Goal: Task Accomplishment & Management: Manage account settings

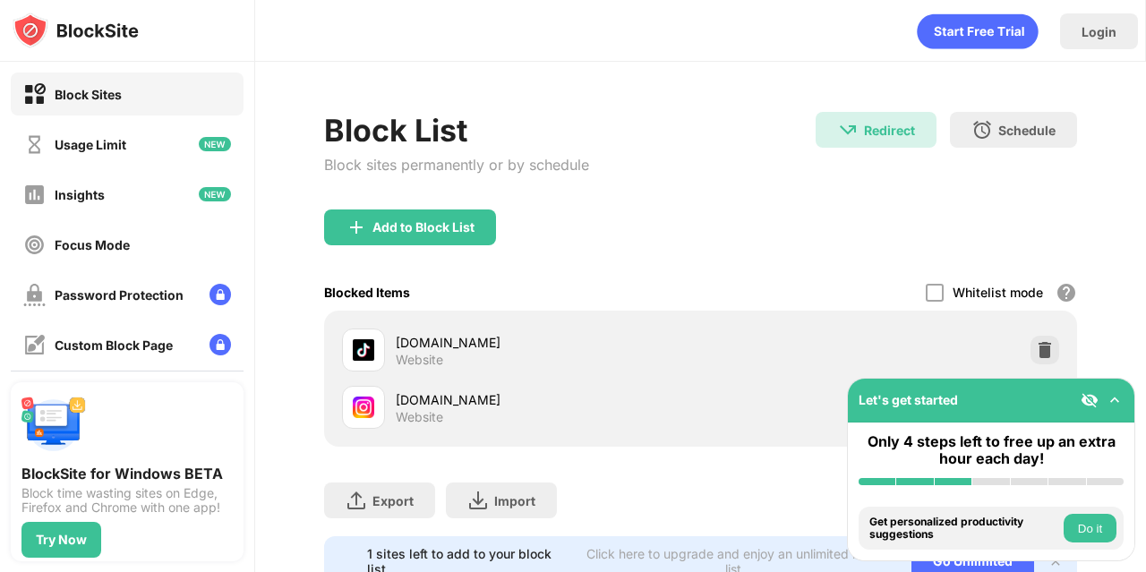
scroll to position [77, 0]
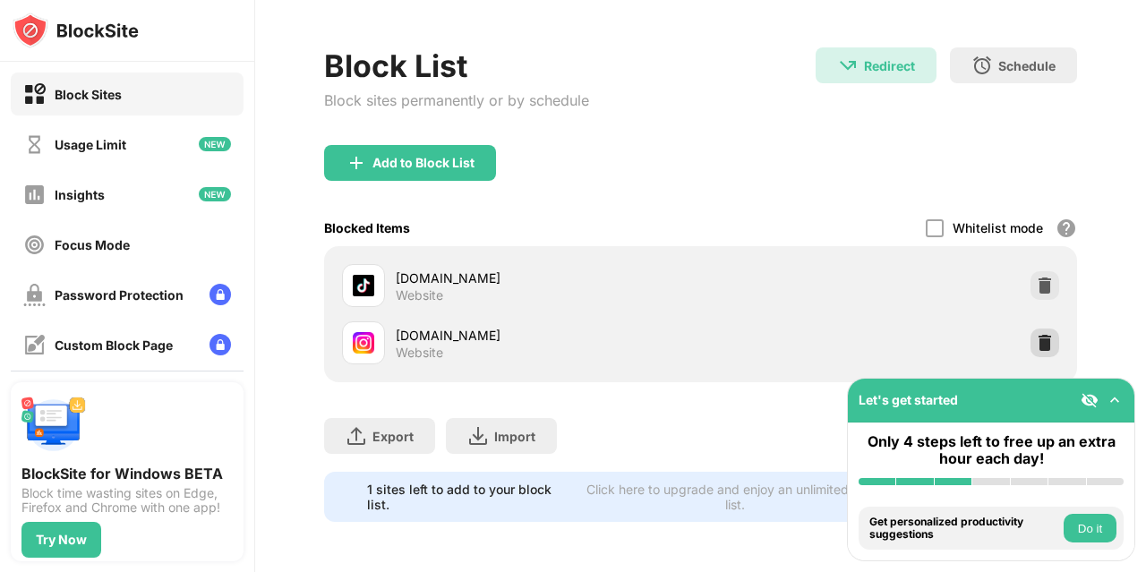
click at [1030, 339] on div at bounding box center [1044, 342] width 29 height 29
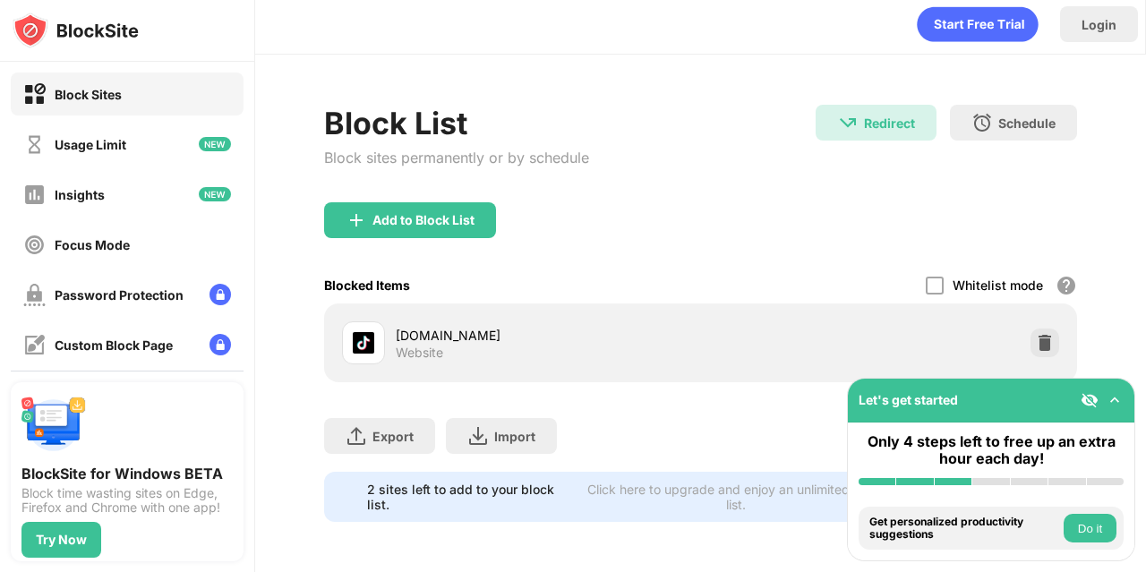
scroll to position [20, 0]
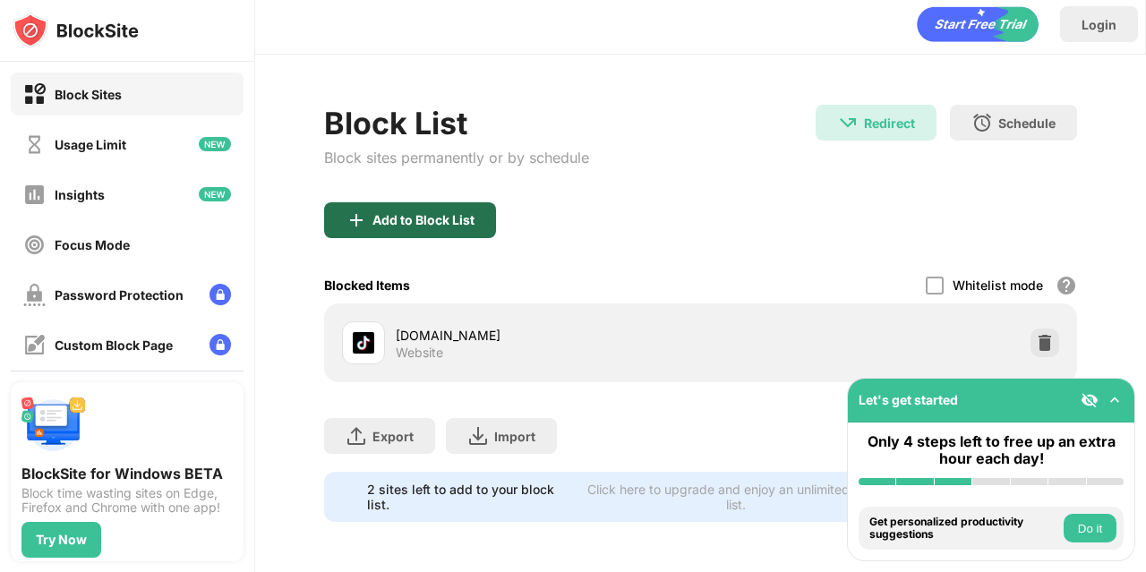
click at [442, 202] on div "Add to Block List" at bounding box center [410, 220] width 172 height 36
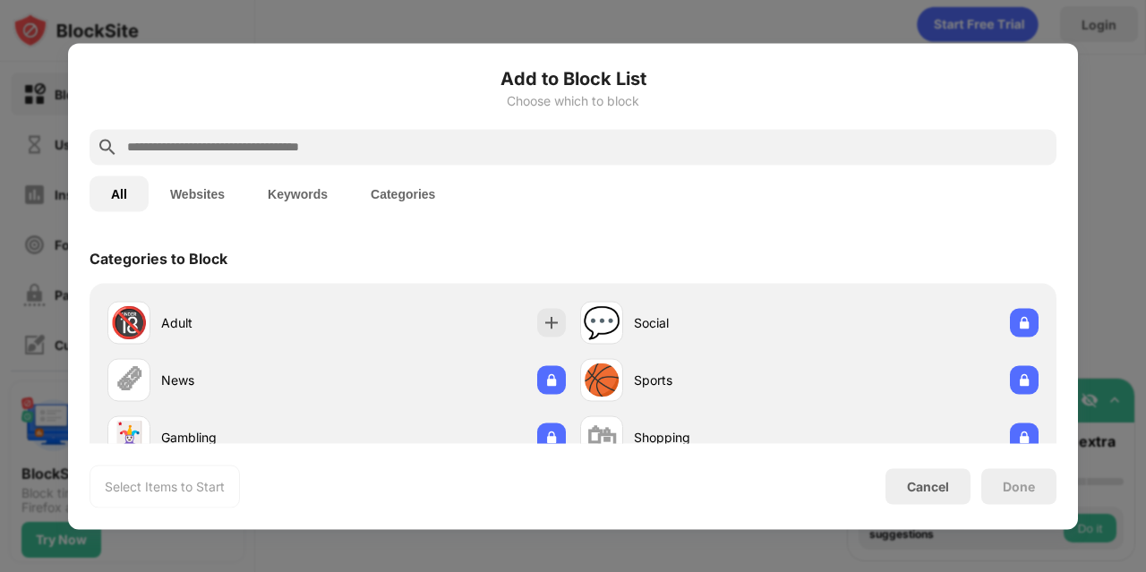
click at [402, 143] on input "text" at bounding box center [587, 146] width 924 height 21
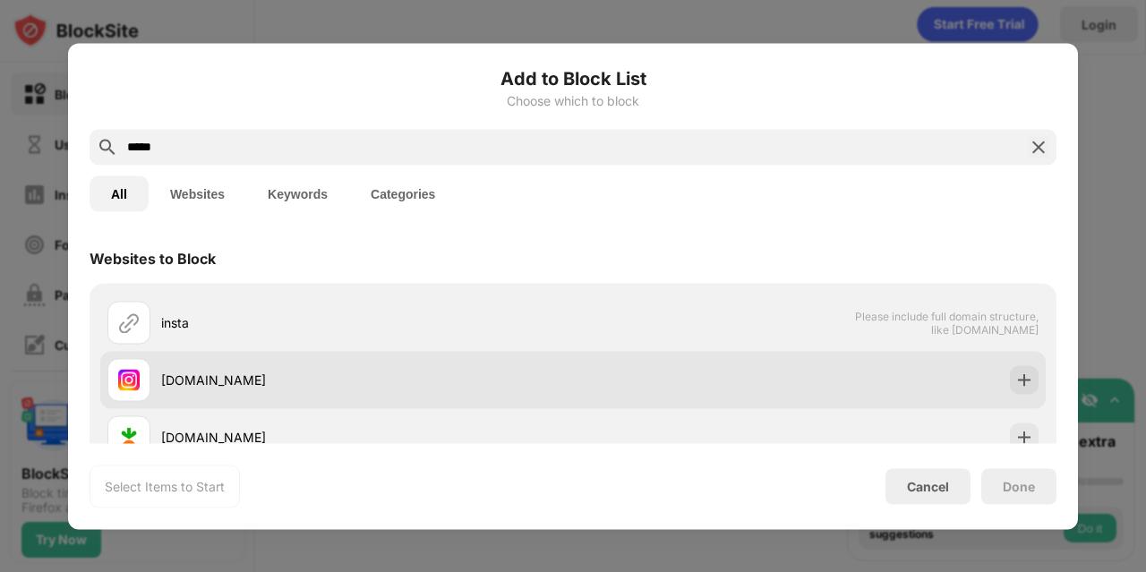
type input "*****"
click at [410, 371] on div "[DOMAIN_NAME]" at bounding box center [367, 380] width 412 height 19
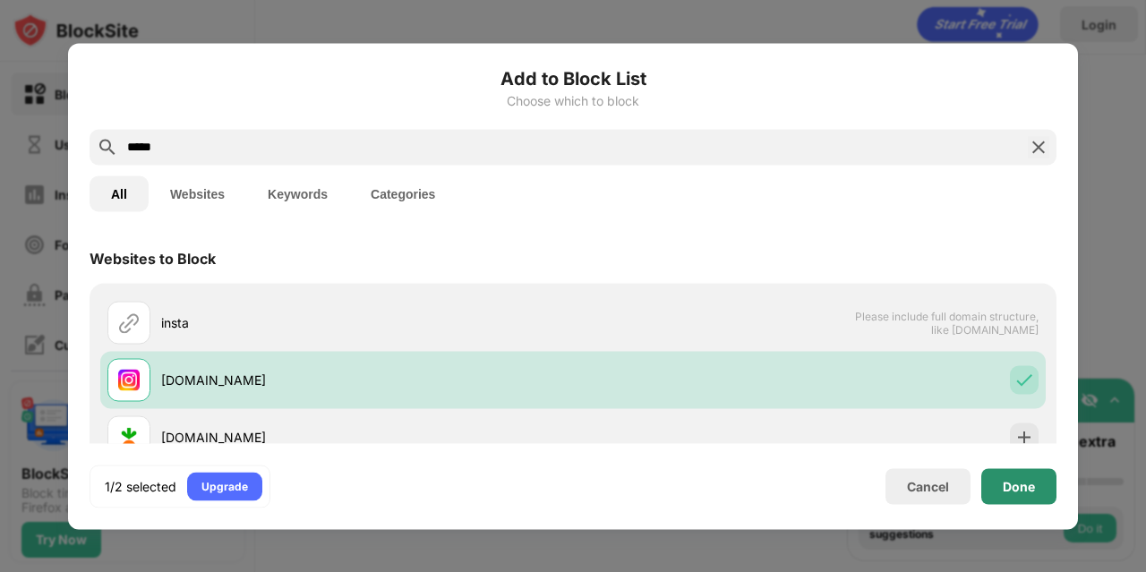
click at [1027, 484] on div "Done" at bounding box center [1018, 486] width 32 height 14
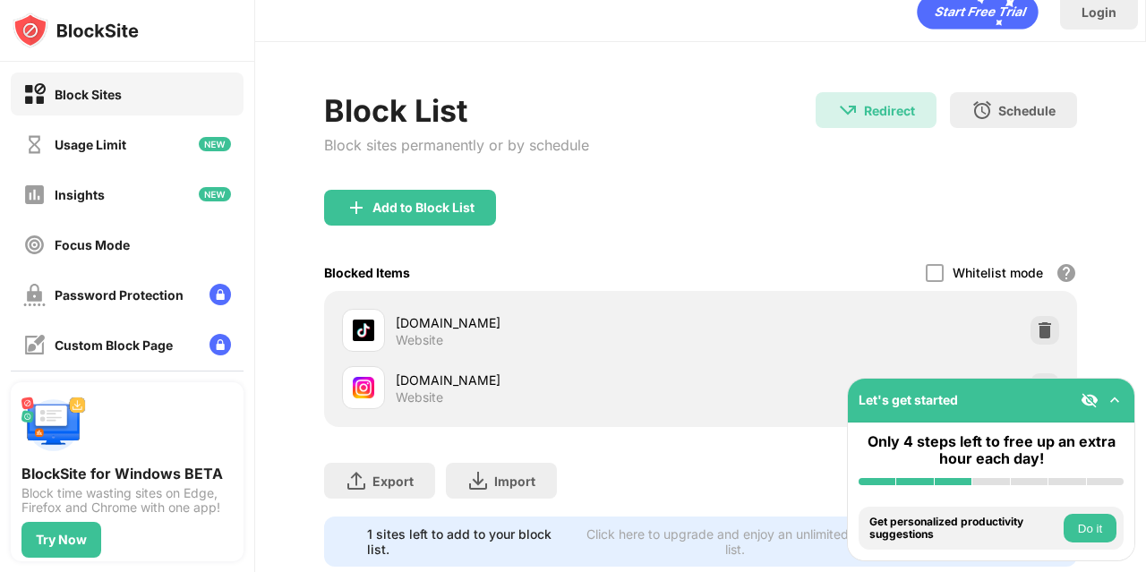
scroll to position [77, 0]
